Goal: Task Accomplishment & Management: Manage account settings

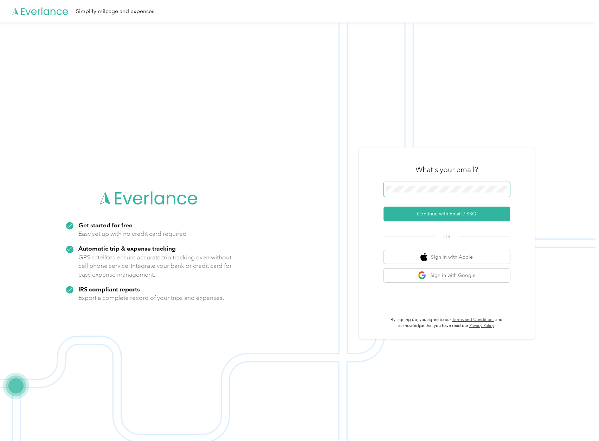
click at [409, 194] on span at bounding box center [447, 189] width 127 height 15
click at [409, 192] on span at bounding box center [447, 189] width 127 height 15
click at [386, 148] on div "What's your email? Continue with Email / SSO OR Sign in with Apple Sign in with…" at bounding box center [447, 242] width 176 height 191
click at [418, 192] on span at bounding box center [447, 189] width 127 height 15
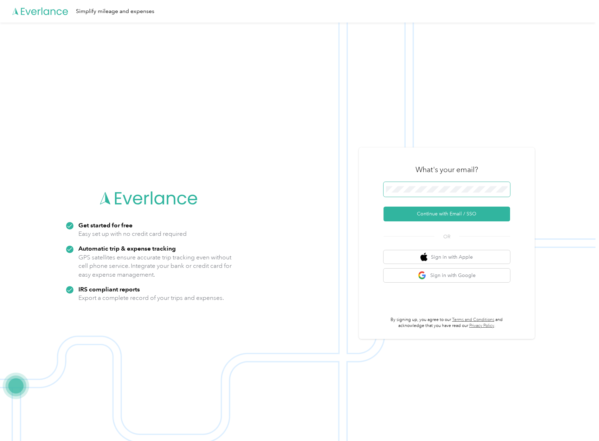
click at [437, 195] on span at bounding box center [447, 189] width 127 height 15
click at [384, 206] on button "Continue with Email / SSO" at bounding box center [447, 213] width 127 height 15
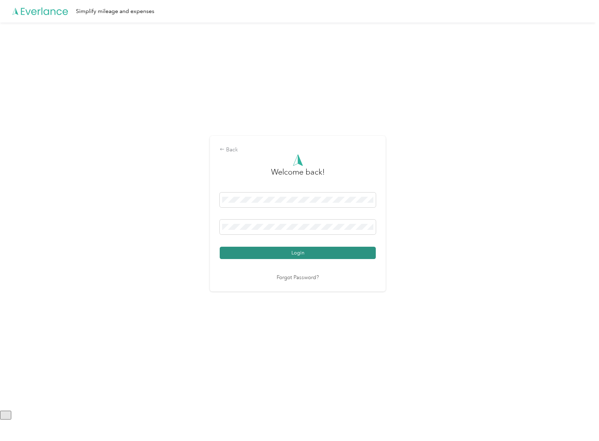
click at [254, 249] on button "Login" at bounding box center [298, 253] width 156 height 12
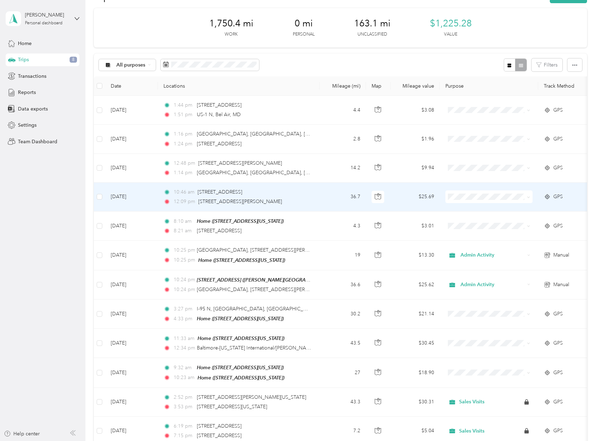
scroll to position [97, 0]
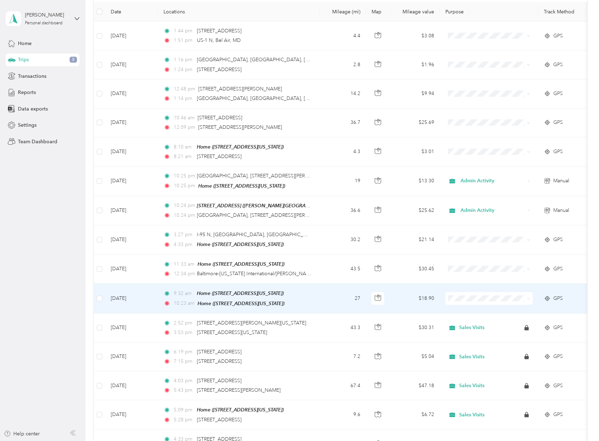
click at [328, 304] on td "27" at bounding box center [343, 299] width 46 height 30
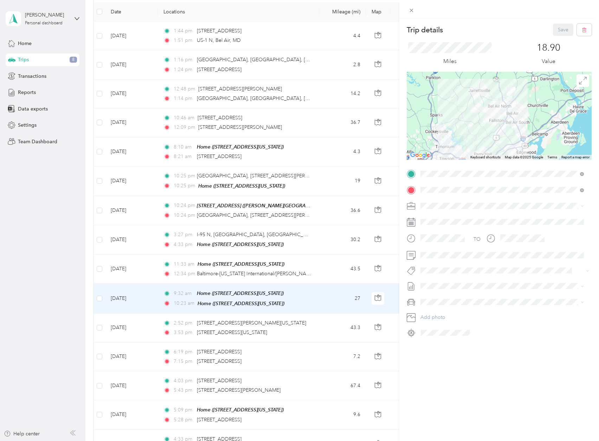
click at [441, 233] on div "Training" at bounding box center [502, 230] width 159 height 7
click at [554, 31] on button "Save" at bounding box center [563, 30] width 20 height 12
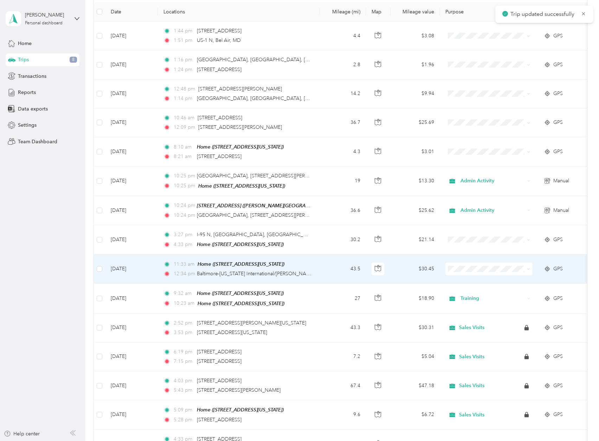
click at [330, 275] on td "43.5" at bounding box center [343, 268] width 46 height 29
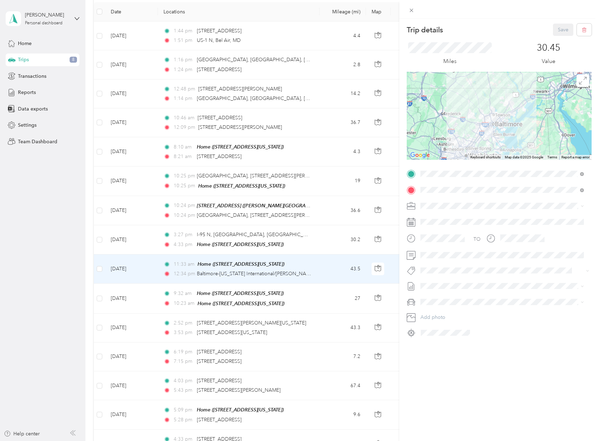
click at [443, 228] on div "Training" at bounding box center [502, 230] width 159 height 7
click at [444, 367] on div "Trip details Save This trip cannot be edited because it is either under review,…" at bounding box center [500, 239] width 200 height 441
click at [554, 27] on button "Save" at bounding box center [563, 30] width 20 height 12
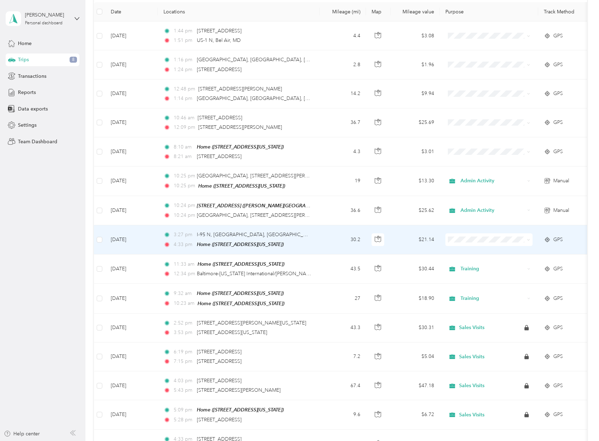
click at [323, 237] on td "30.2" at bounding box center [343, 239] width 46 height 29
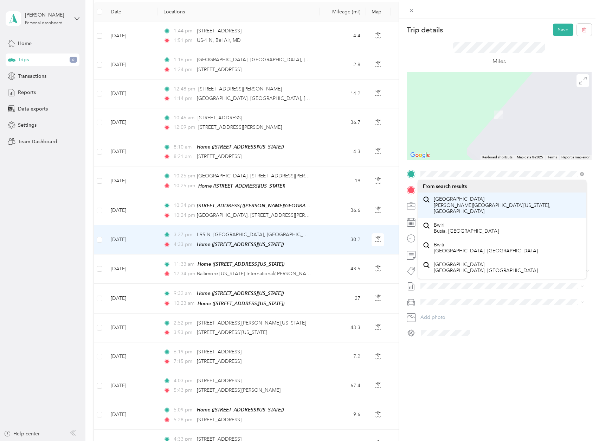
click at [465, 202] on span "[GEOGRAPHIC_DATA] [PERSON_NAME][GEOGRAPHIC_DATA][US_STATE], [GEOGRAPHIC_DATA]" at bounding box center [508, 205] width 148 height 19
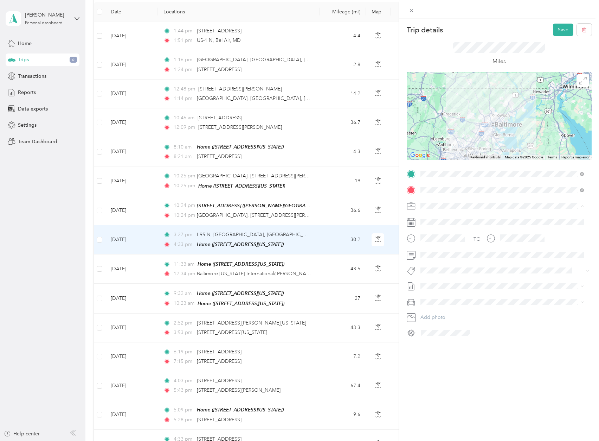
click at [431, 233] on div "Training" at bounding box center [502, 230] width 159 height 7
click at [556, 30] on button "Save" at bounding box center [563, 30] width 20 height 12
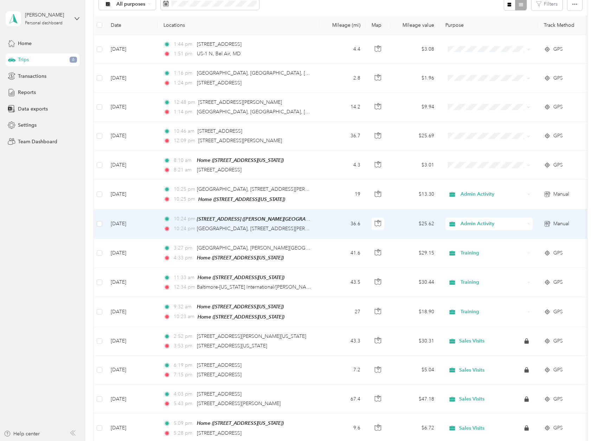
scroll to position [70, 0]
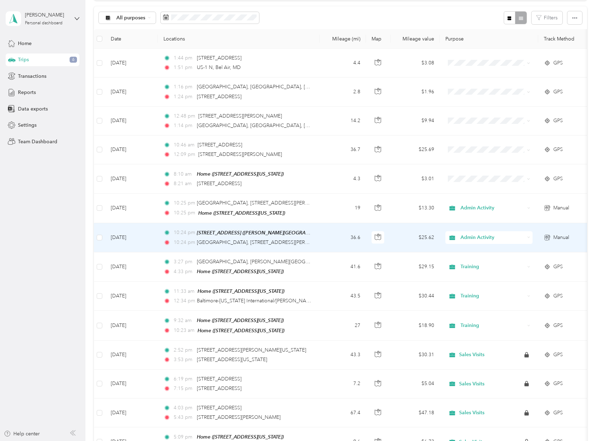
click at [340, 248] on td "36.6" at bounding box center [343, 237] width 46 height 29
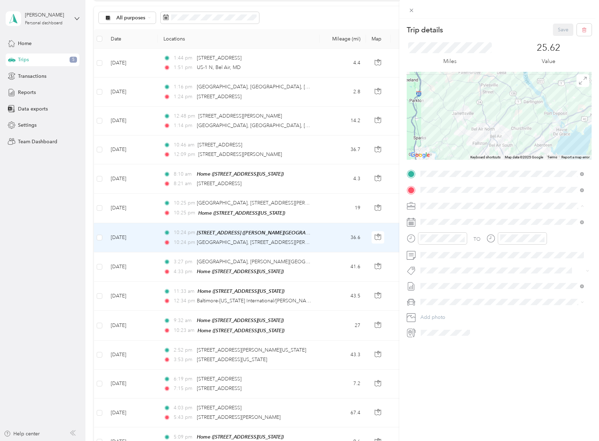
click at [446, 256] on div "Client Entertainment" at bounding box center [502, 255] width 159 height 7
click at [554, 30] on button "Save" at bounding box center [563, 30] width 20 height 12
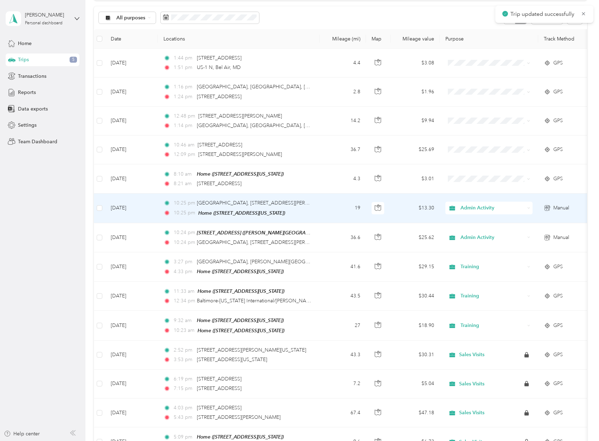
click at [303, 208] on div "10:25 pm [GEOGRAPHIC_DATA], [STREET_ADDRESS][PERSON_NAME] 10:25 pm Home ([STREE…" at bounding box center [238, 208] width 148 height 18
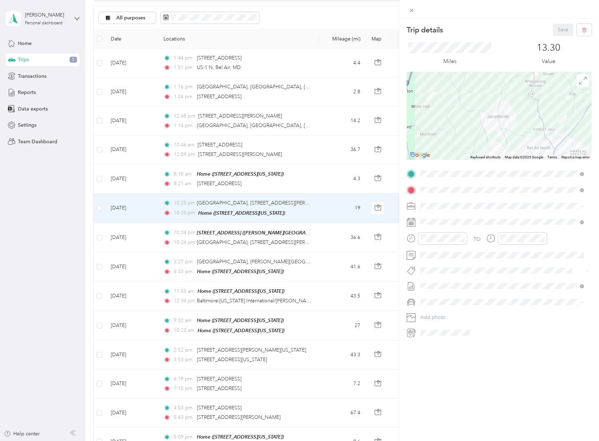
click at [451, 253] on span "Client Entertainment" at bounding box center [445, 255] width 45 height 6
click at [556, 33] on button "Save" at bounding box center [563, 30] width 20 height 12
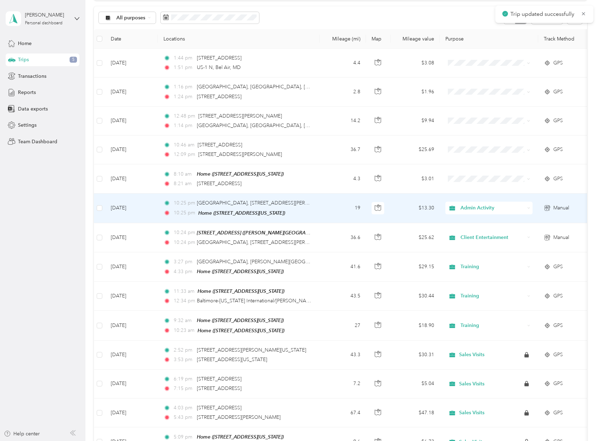
scroll to position [56, 0]
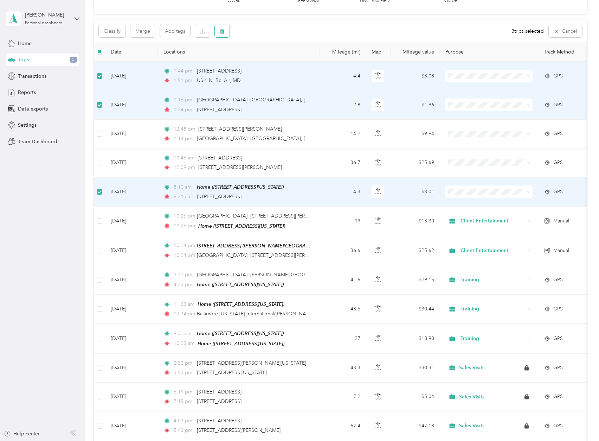
click at [229, 28] on button "button" at bounding box center [222, 31] width 15 height 12
click at [278, 60] on button "Yes" at bounding box center [275, 60] width 14 height 11
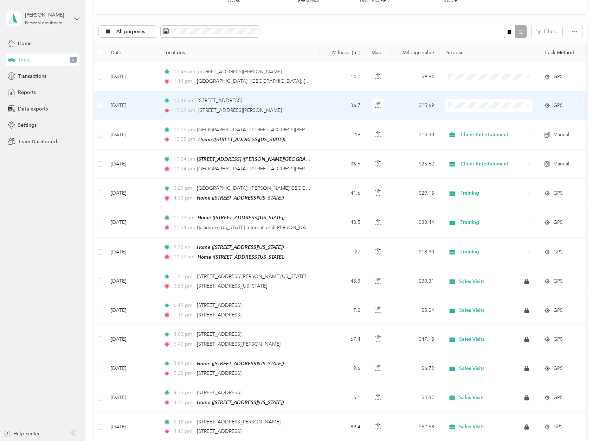
click at [323, 109] on td "36.7" at bounding box center [343, 105] width 46 height 29
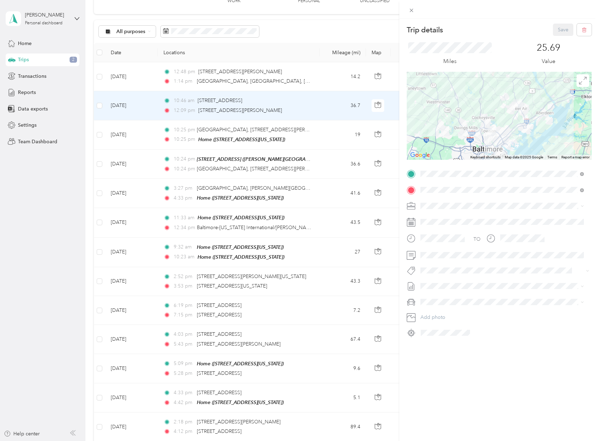
click at [437, 242] on span "Sales Visits" at bounding box center [435, 243] width 24 height 6
click at [558, 31] on button "Save" at bounding box center [563, 30] width 20 height 12
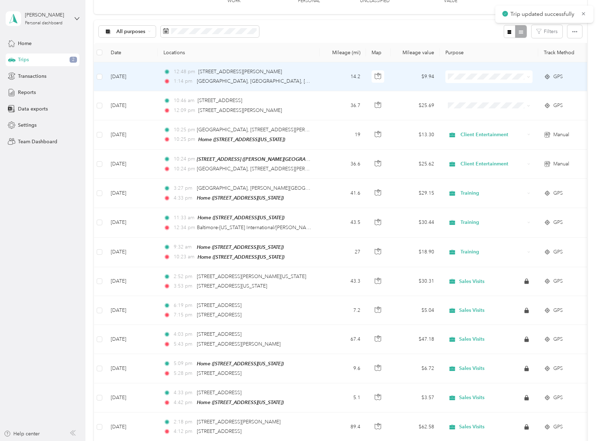
click at [299, 76] on div "12:48 pm [STREET_ADDRESS][PERSON_NAME] 1:14 pm [GEOGRAPHIC_DATA], [GEOGRAPHIC_D…" at bounding box center [238, 76] width 148 height 17
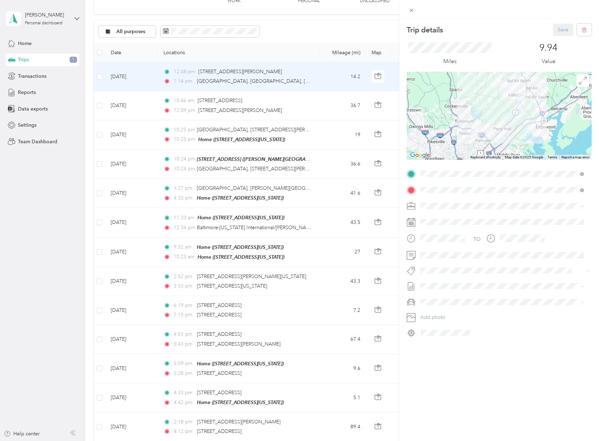
click at [438, 241] on span "Sales Visits" at bounding box center [435, 243] width 24 height 6
click at [557, 28] on button "Save" at bounding box center [563, 30] width 20 height 12
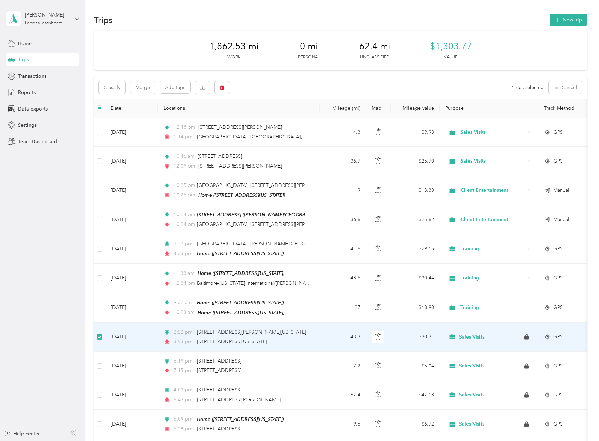
click at [101, 333] on label at bounding box center [100, 337] width 6 height 8
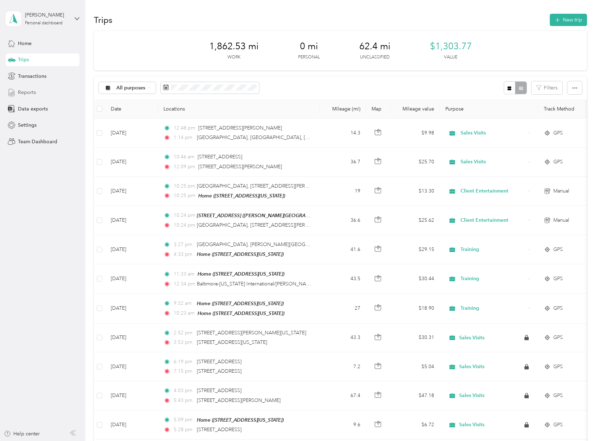
click at [30, 87] on div "Reports" at bounding box center [43, 92] width 74 height 13
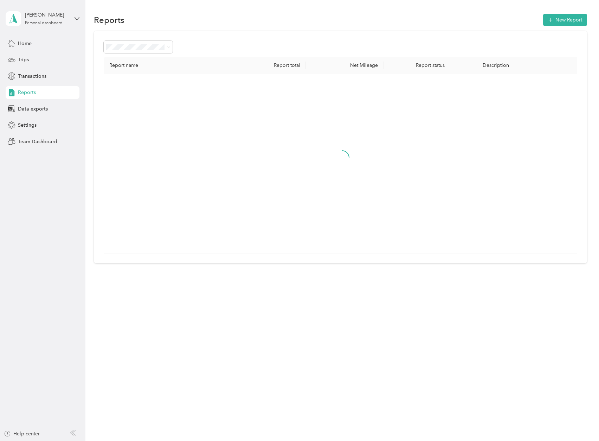
click at [29, 91] on span "Reports" at bounding box center [27, 92] width 18 height 7
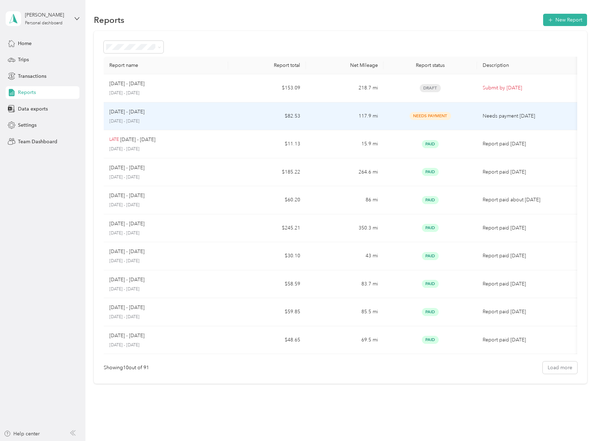
click at [188, 114] on div "[DATE] - [DATE]" at bounding box center [165, 112] width 113 height 8
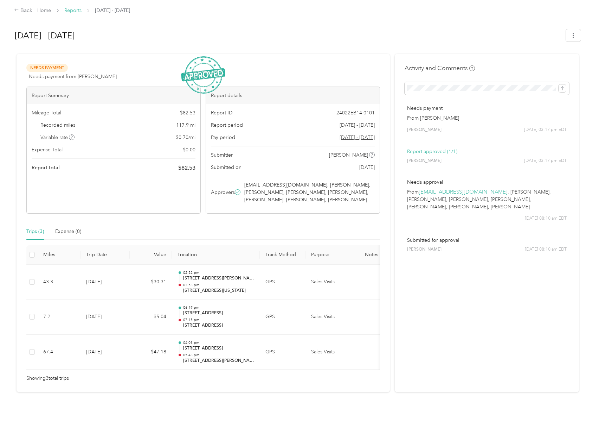
click at [72, 12] on link "Reports" at bounding box center [72, 10] width 17 height 6
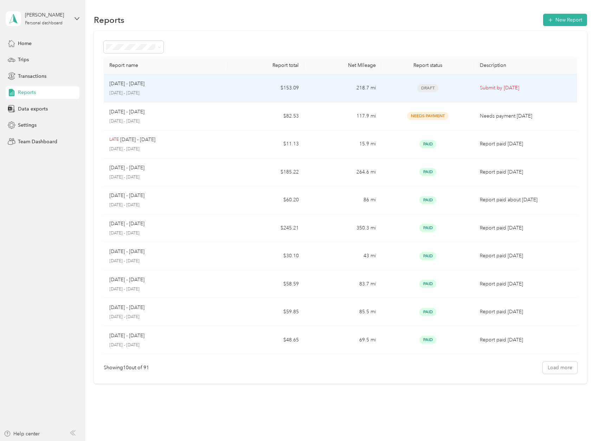
click at [161, 93] on p "[DATE] - [DATE]" at bounding box center [165, 93] width 112 height 6
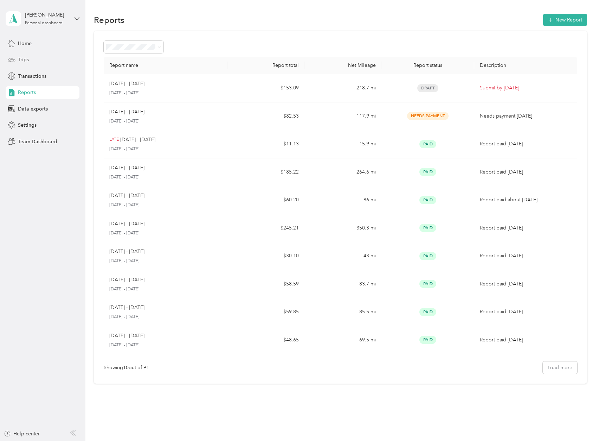
click at [12, 61] on icon at bounding box center [11, 59] width 7 height 3
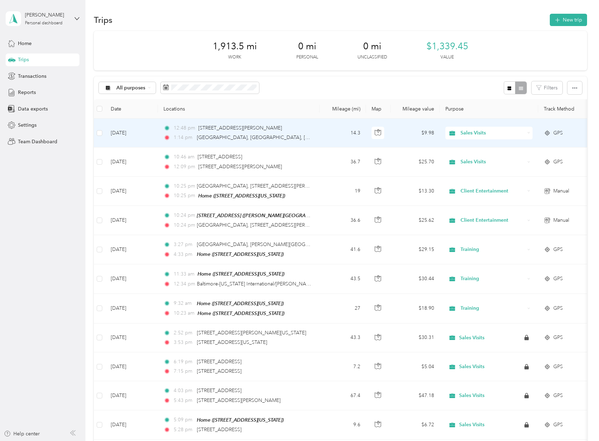
click at [103, 135] on td at bounding box center [99, 133] width 11 height 29
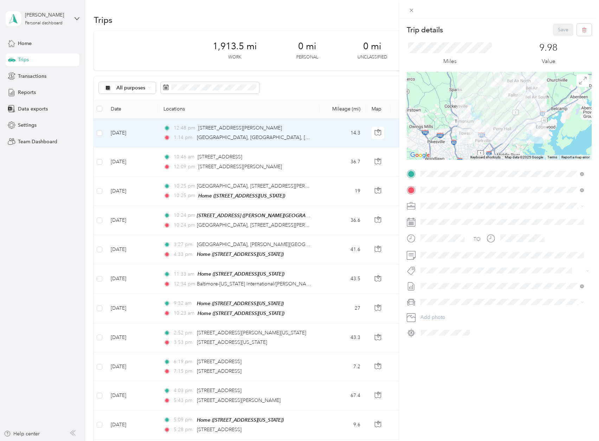
click at [101, 154] on div "Trip details Save This trip cannot be edited because it is either under review,…" at bounding box center [299, 220] width 599 height 441
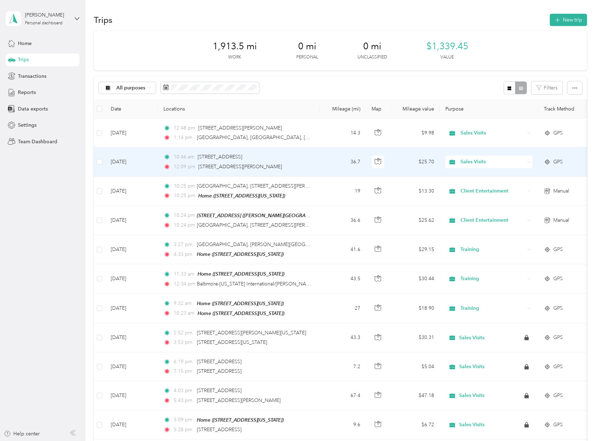
click at [101, 154] on td at bounding box center [99, 161] width 11 height 29
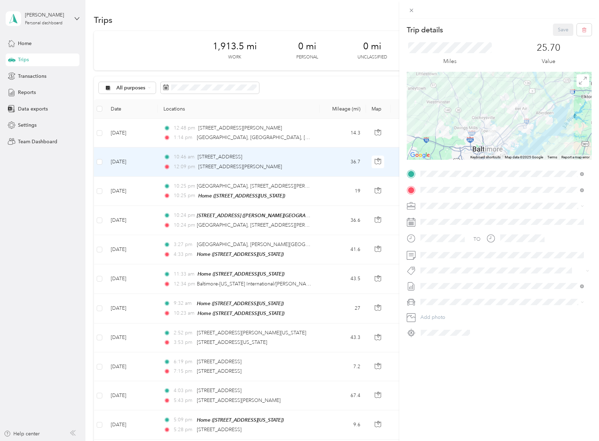
click at [101, 188] on div "Trip details Save This trip cannot be edited because it is either under review,…" at bounding box center [299, 220] width 599 height 441
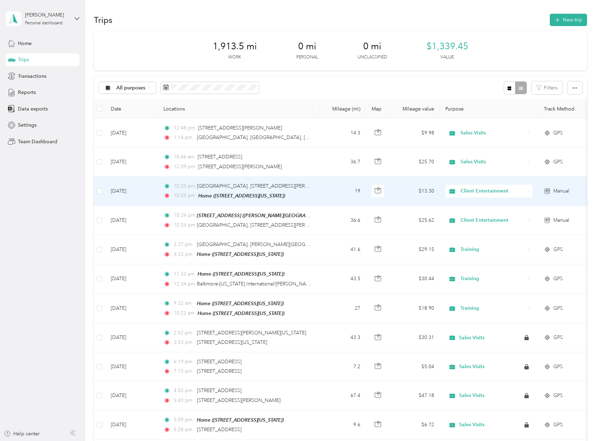
click at [102, 184] on td at bounding box center [99, 191] width 11 height 29
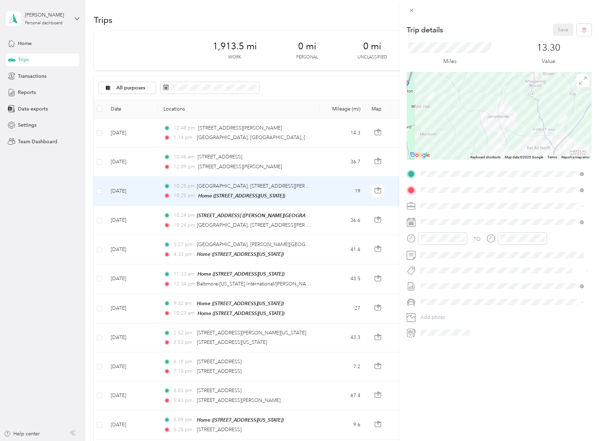
click at [103, 210] on div "Trip details Save This trip cannot be edited because it is either under review,…" at bounding box center [299, 220] width 599 height 441
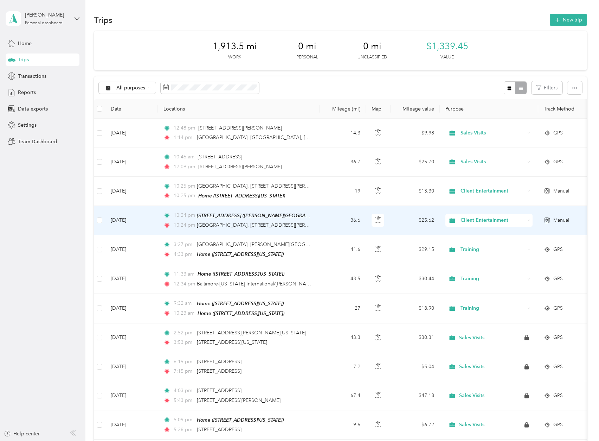
click at [103, 210] on td at bounding box center [99, 220] width 11 height 29
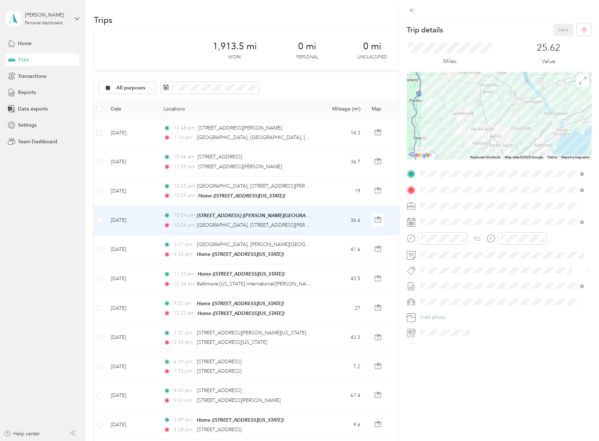
click at [110, 237] on div "Trip details Save This trip cannot be edited because it is either under review,…" at bounding box center [299, 220] width 599 height 441
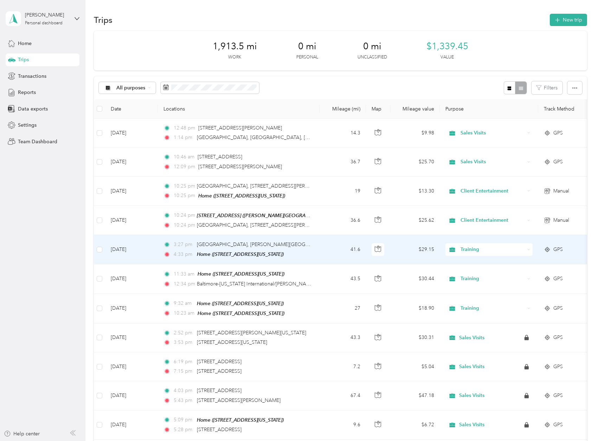
click at [107, 240] on td "[DATE]" at bounding box center [131, 249] width 53 height 29
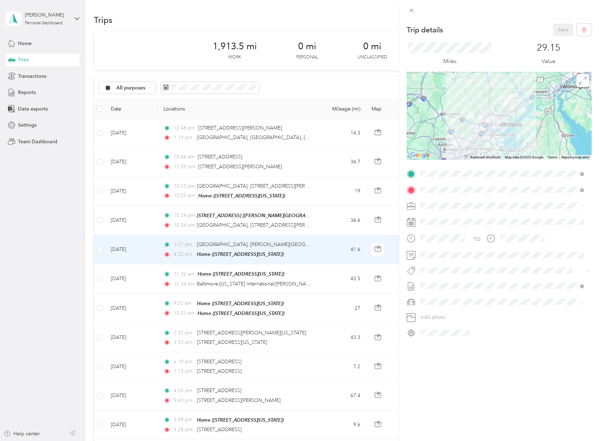
click at [105, 269] on div "Trip details Save This trip cannot be edited because it is either under review,…" at bounding box center [299, 220] width 599 height 441
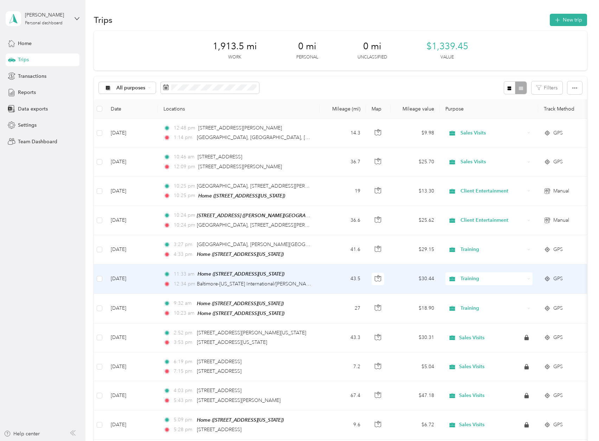
click at [105, 269] on td at bounding box center [99, 278] width 11 height 29
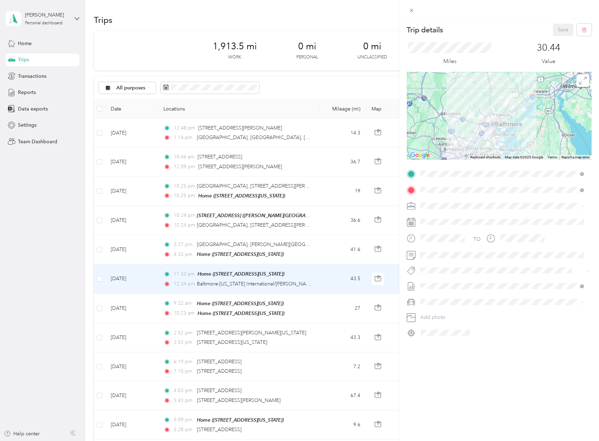
click at [104, 297] on div "Trip details Save This trip cannot be edited because it is either under review,…" at bounding box center [299, 220] width 599 height 441
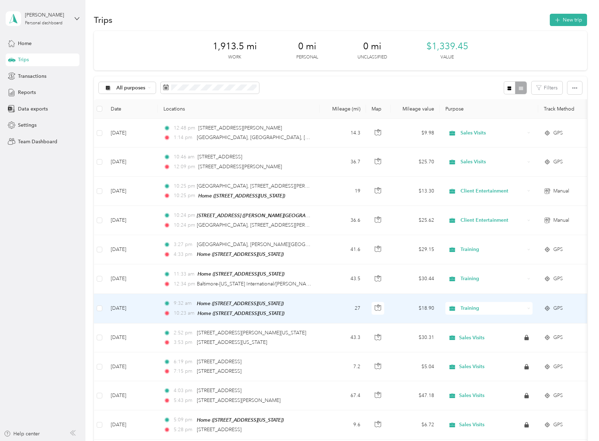
click at [104, 299] on td at bounding box center [99, 309] width 11 height 30
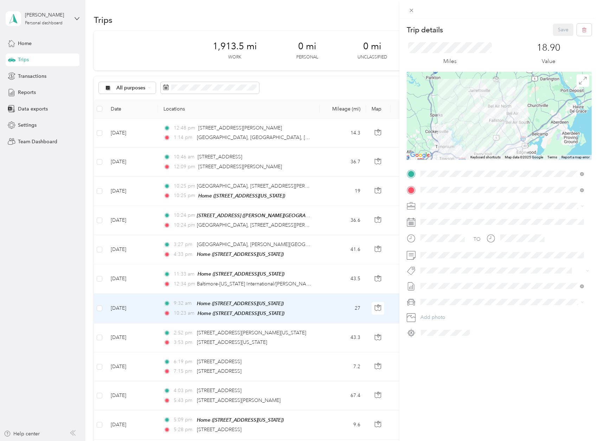
click at [38, 90] on div "Trip details Save This trip cannot be edited because it is either under review,…" at bounding box center [299, 220] width 599 height 441
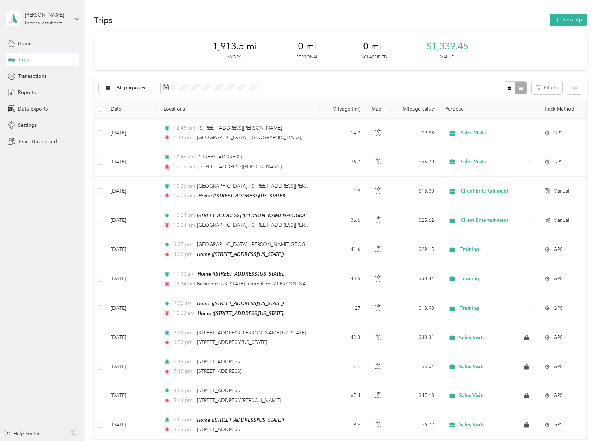
click at [21, 92] on span "Reports" at bounding box center [27, 92] width 18 height 7
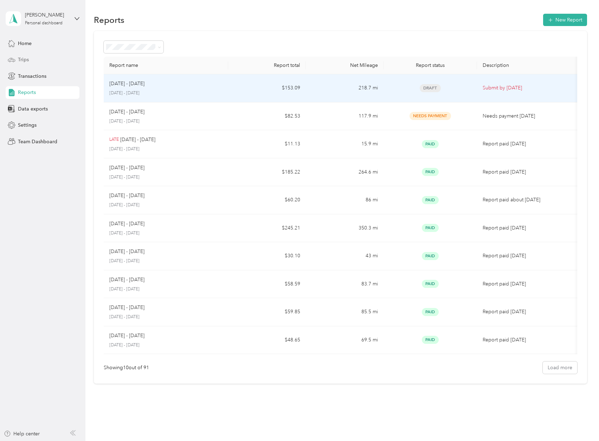
click at [249, 88] on td "$153.09" at bounding box center [267, 88] width 78 height 28
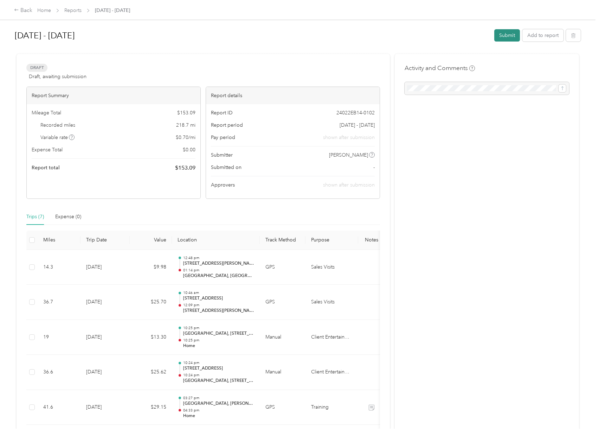
click at [503, 37] on button "Submit" at bounding box center [508, 35] width 26 height 12
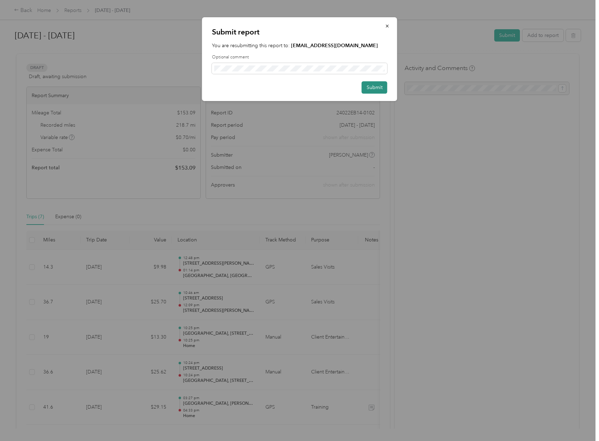
click at [386, 92] on button "Submit" at bounding box center [375, 87] width 26 height 12
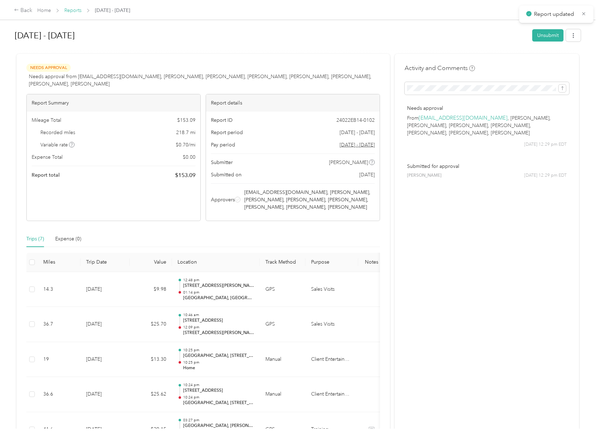
click at [77, 9] on link "Reports" at bounding box center [72, 10] width 17 height 6
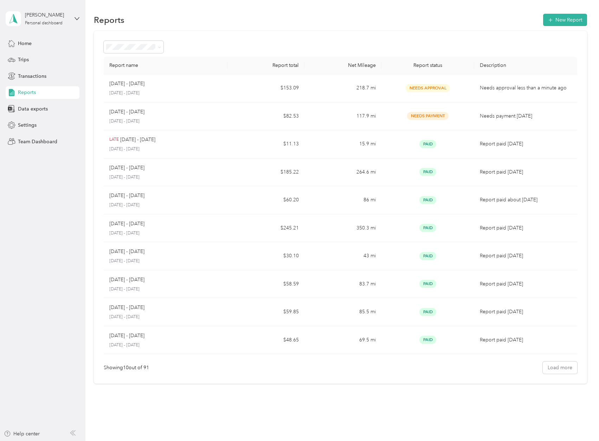
click at [58, 9] on div "[PERSON_NAME] Personal dashboard" at bounding box center [43, 18] width 74 height 25
click at [56, 61] on div "Team dashboard" at bounding box center [100, 58] width 178 height 12
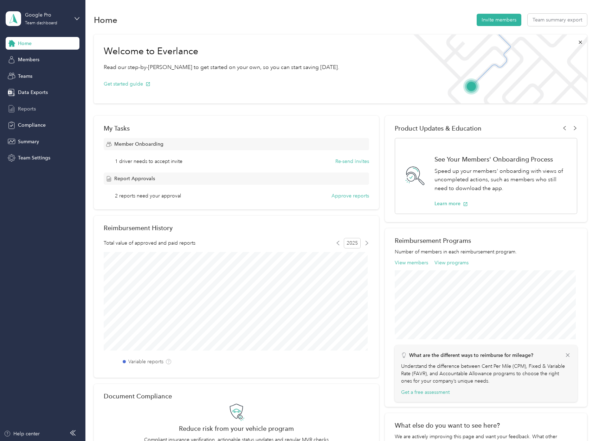
click at [29, 109] on span "Reports" at bounding box center [27, 108] width 18 height 7
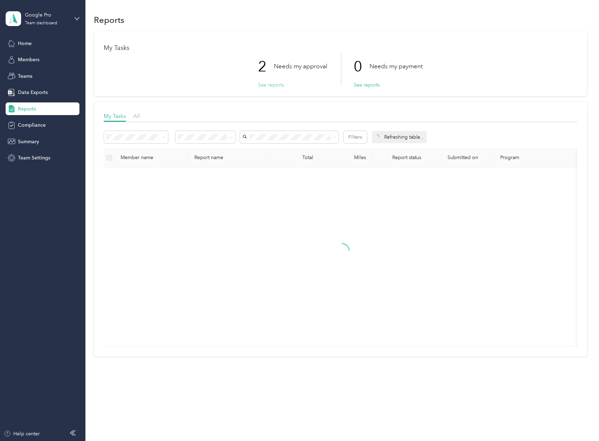
click at [271, 83] on button "See reports" at bounding box center [271, 84] width 26 height 7
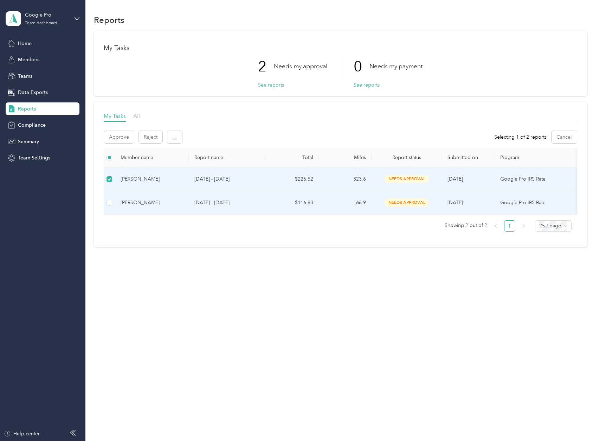
click at [191, 212] on td "[DATE] - [DATE]" at bounding box center [227, 203] width 77 height 24
click at [189, 205] on td "[DATE] - [DATE]" at bounding box center [227, 203] width 77 height 24
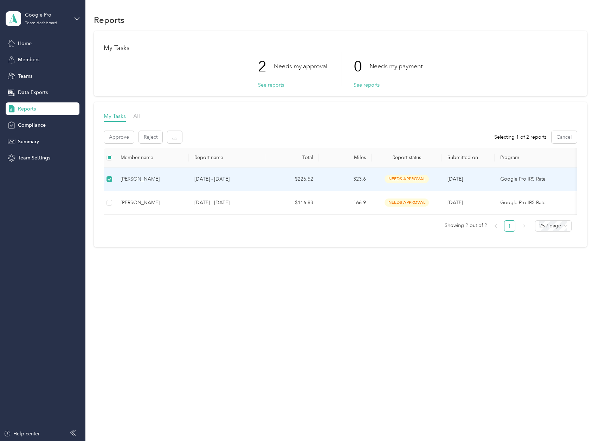
click at [206, 188] on td "[DATE] - [DATE]" at bounding box center [227, 179] width 77 height 24
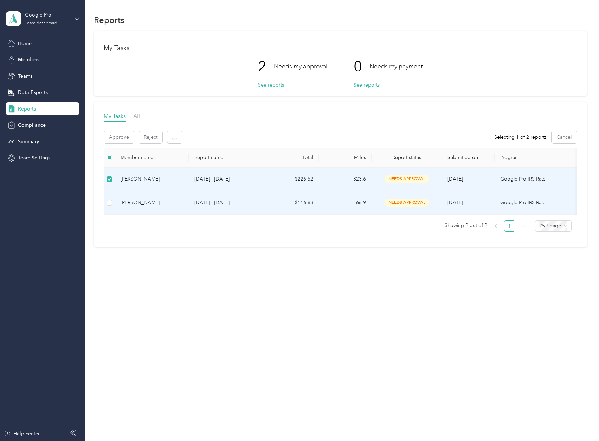
click at [211, 196] on td "[DATE] - [DATE]" at bounding box center [227, 203] width 77 height 24
click at [212, 196] on td "[DATE] - [DATE]" at bounding box center [227, 203] width 77 height 24
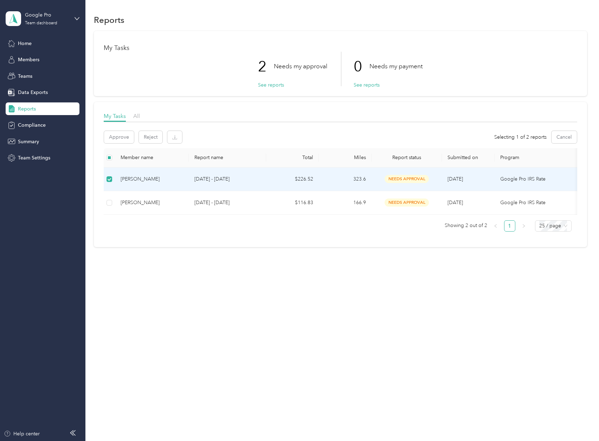
click at [103, 177] on div "My Tasks All Approve Reject Selecting 1 of 2 reports Cancel Member name Report …" at bounding box center [340, 174] width 493 height 145
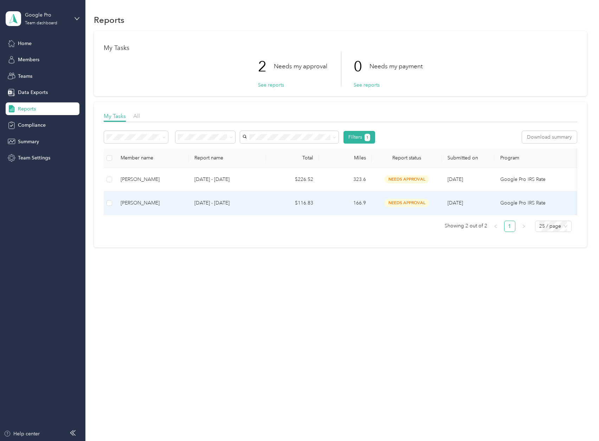
click at [220, 206] on p "[DATE] - [DATE]" at bounding box center [228, 203] width 66 height 8
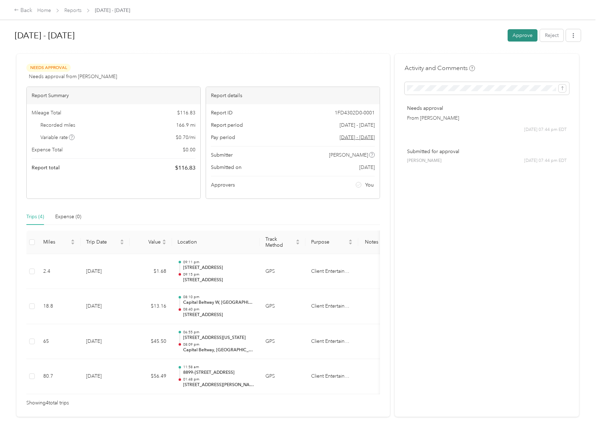
click at [522, 37] on button "Approve" at bounding box center [523, 35] width 30 height 12
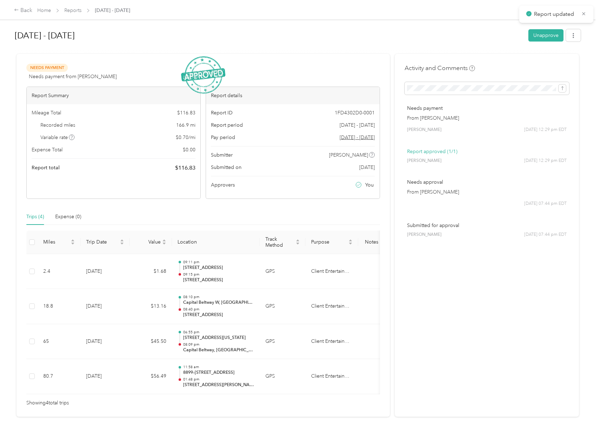
click at [81, 11] on div "Home Reports [DATE] - [DATE]" at bounding box center [83, 10] width 93 height 7
click at [76, 11] on link "Reports" at bounding box center [72, 10] width 17 height 6
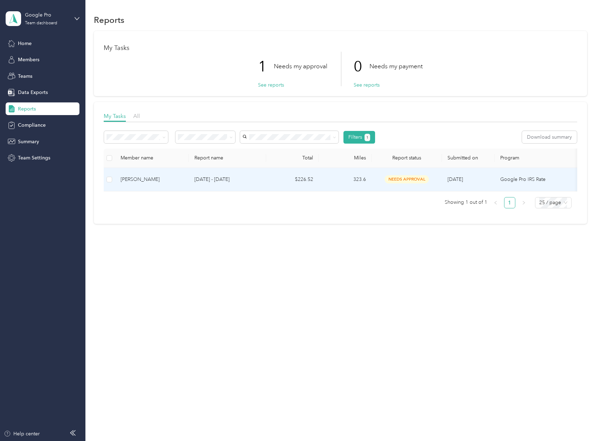
click at [183, 180] on div "[PERSON_NAME]" at bounding box center [152, 180] width 63 height 8
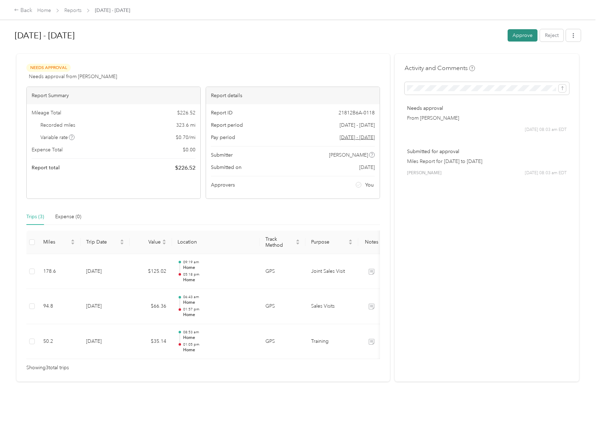
click at [516, 35] on button "Approve" at bounding box center [523, 35] width 30 height 12
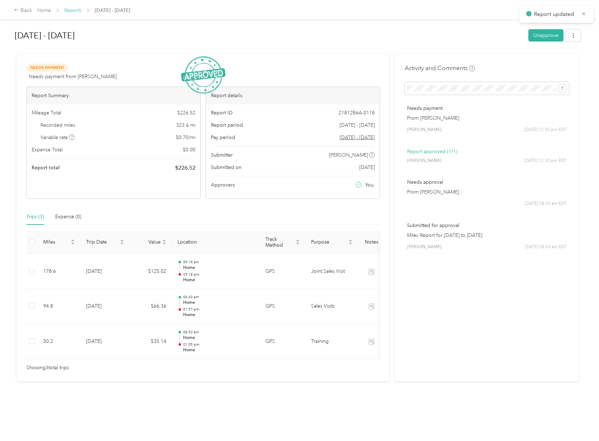
click at [72, 12] on link "Reports" at bounding box center [72, 10] width 17 height 6
